Goal: Task Accomplishment & Management: Manage account settings

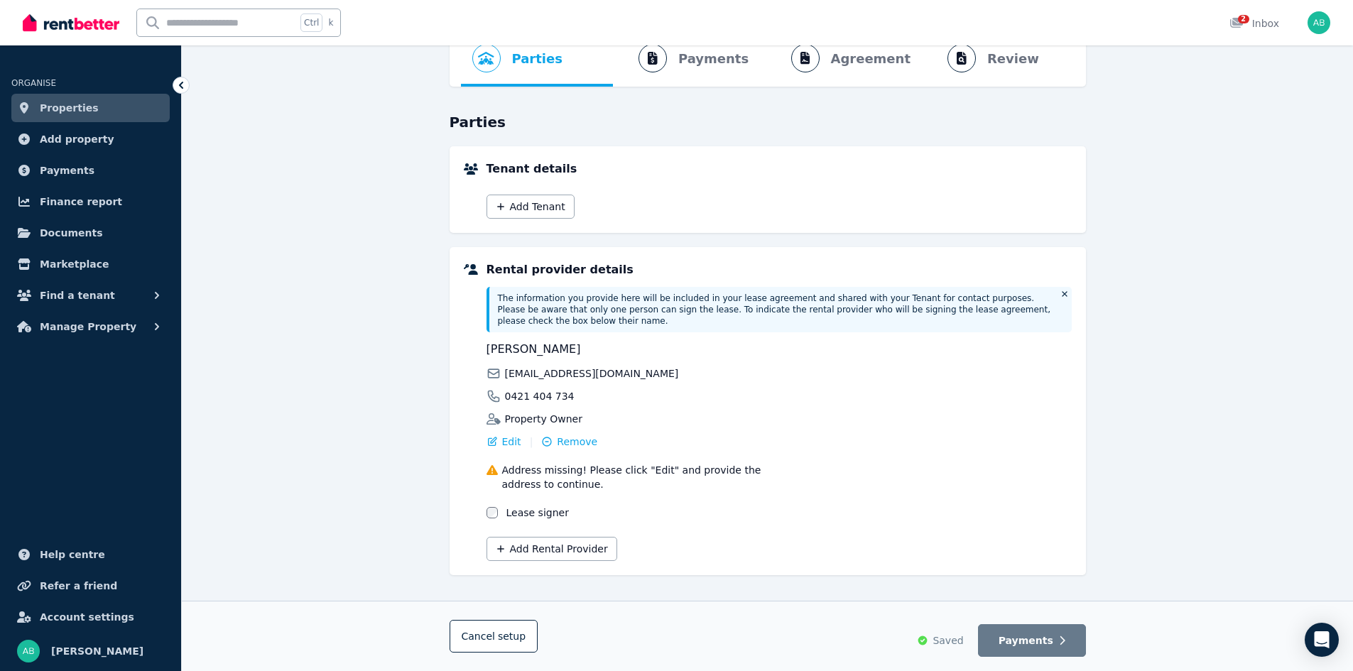
scroll to position [81, 0]
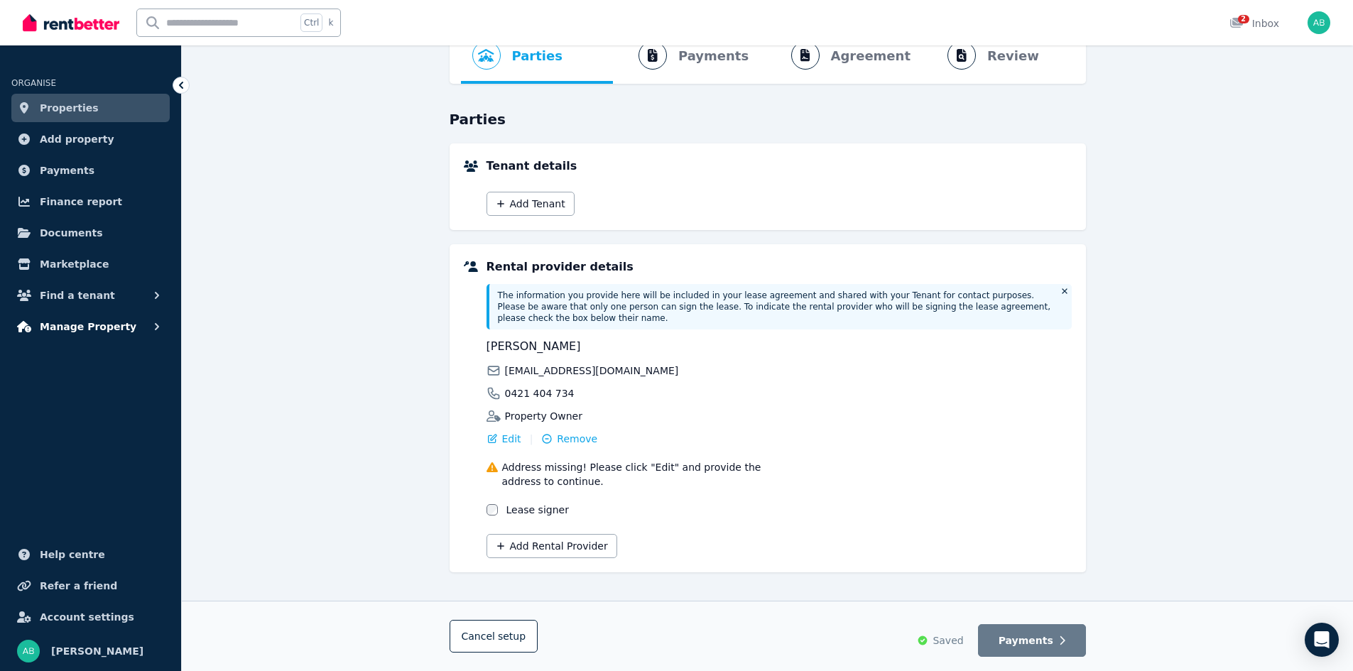
click at [98, 324] on span "Manage Property" at bounding box center [88, 326] width 97 height 17
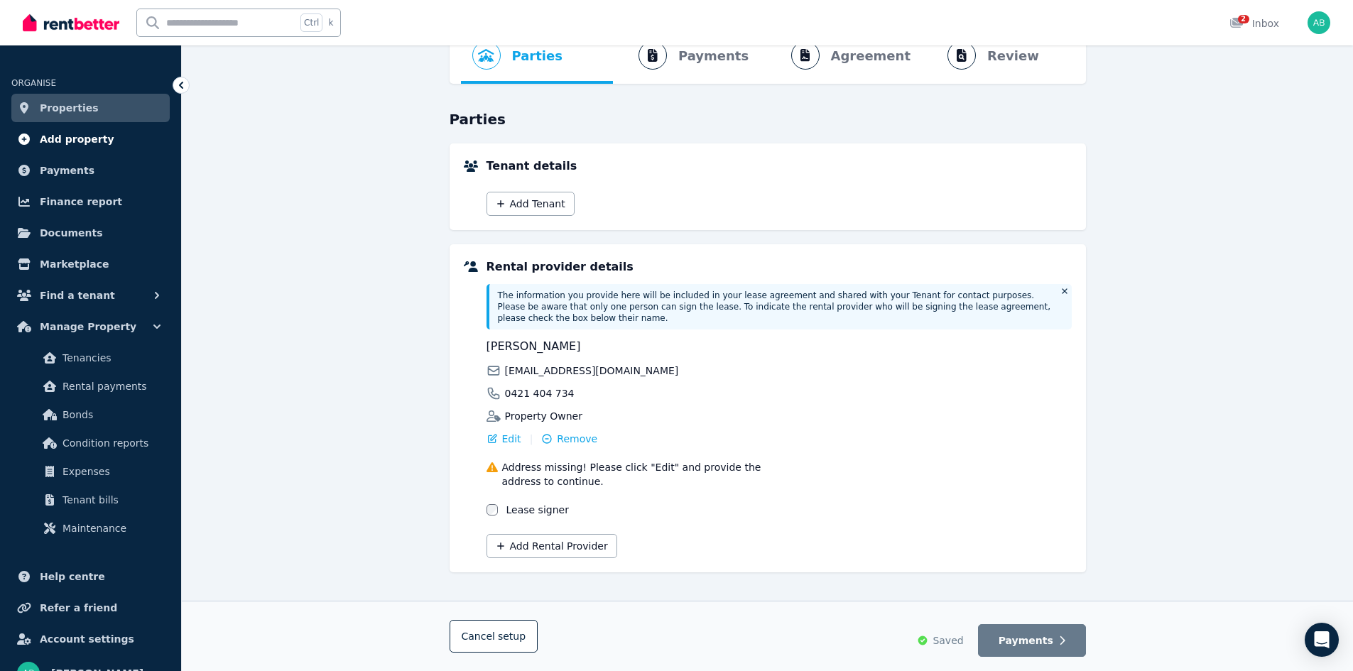
click at [85, 135] on span "Add property" at bounding box center [77, 139] width 75 height 17
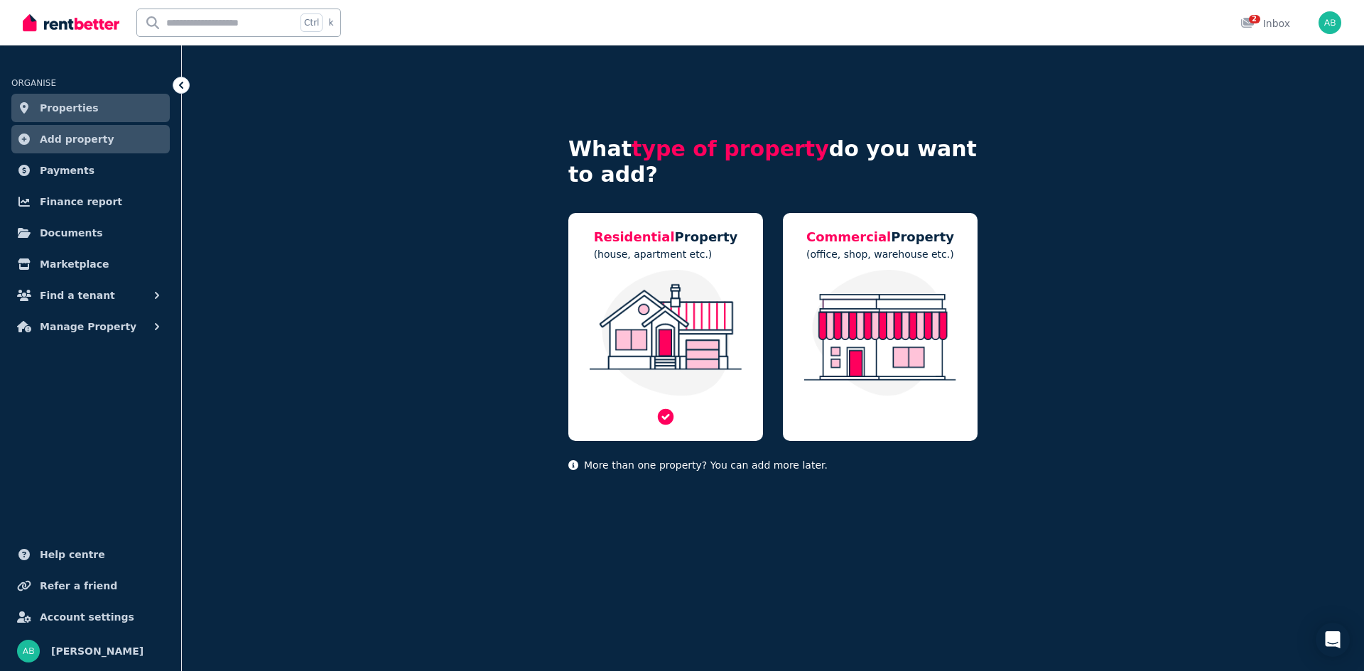
click at [695, 331] on img at bounding box center [666, 333] width 166 height 126
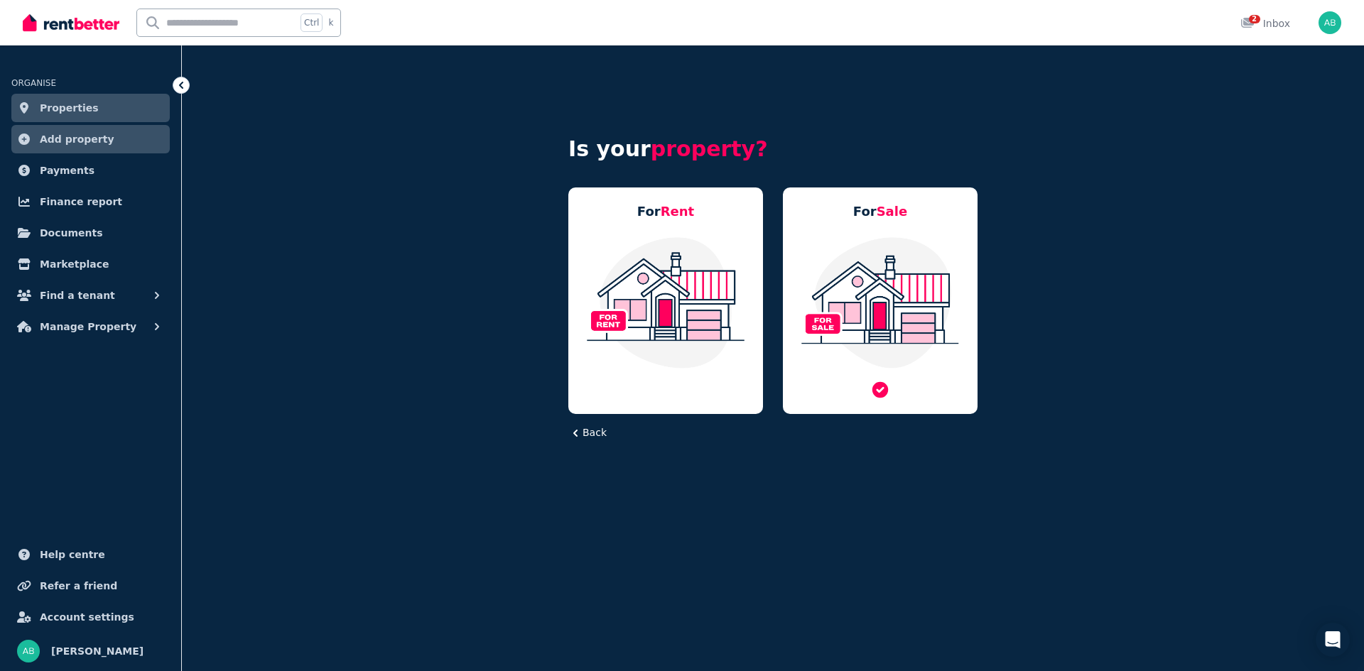
click at [941, 293] on img at bounding box center [880, 303] width 166 height 134
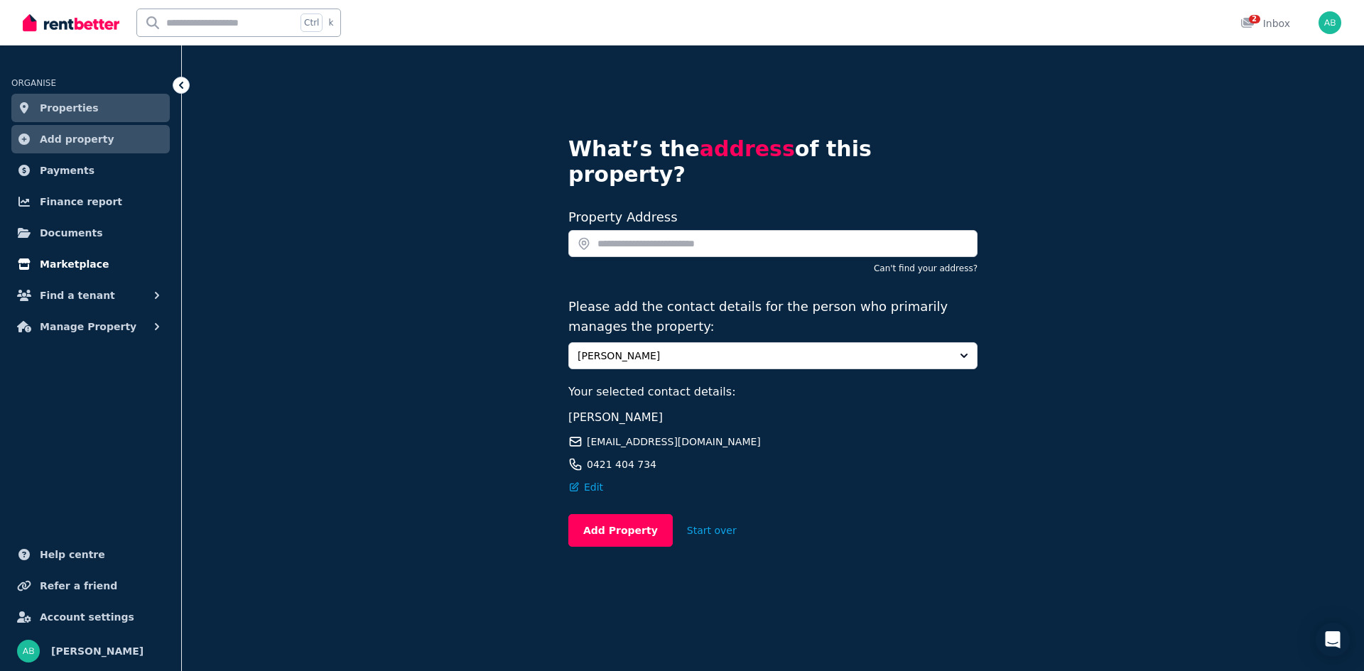
click at [70, 259] on span "Marketplace" at bounding box center [74, 264] width 69 height 17
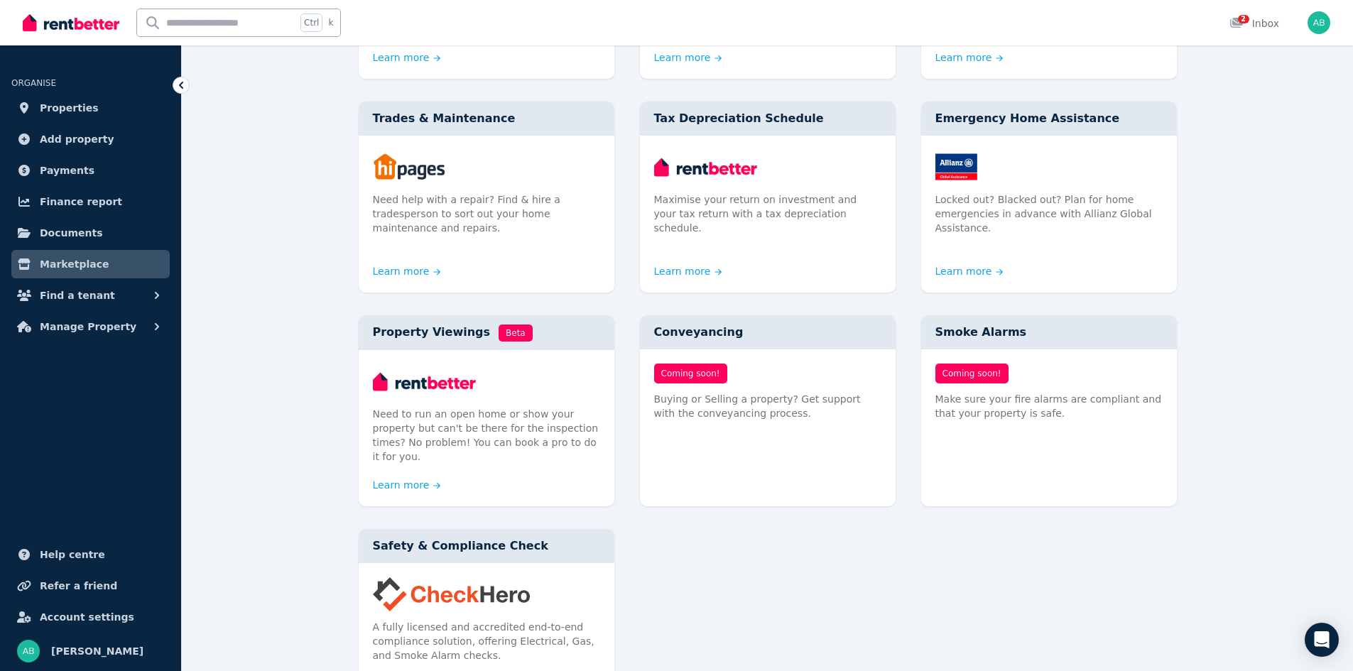
scroll to position [304, 0]
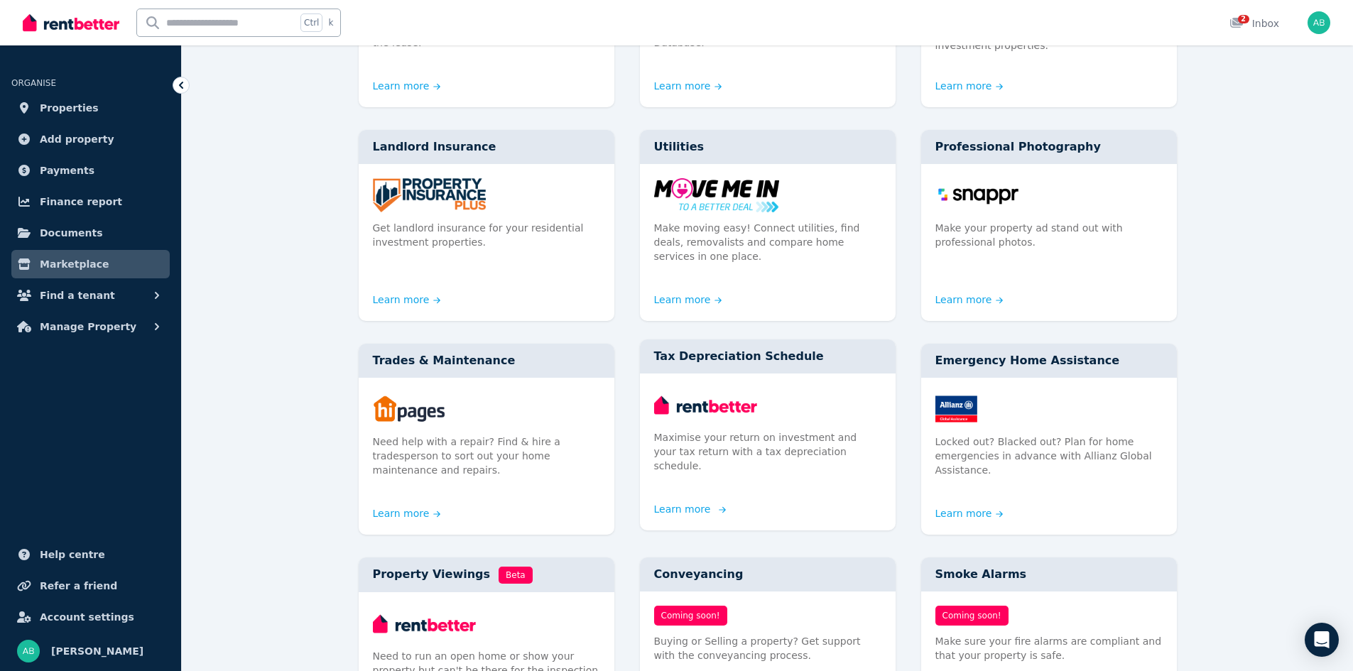
click at [725, 388] on img at bounding box center [767, 405] width 227 height 34
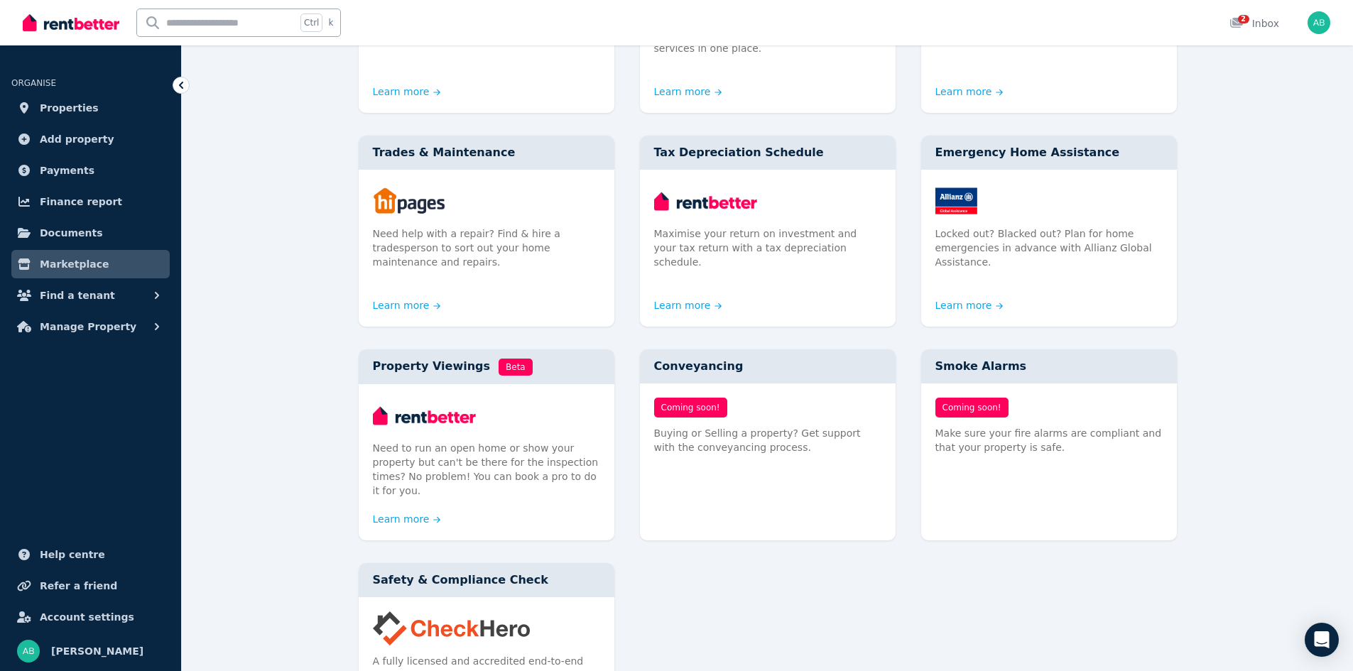
scroll to position [639, 0]
